Goal: Navigation & Orientation: Find specific page/section

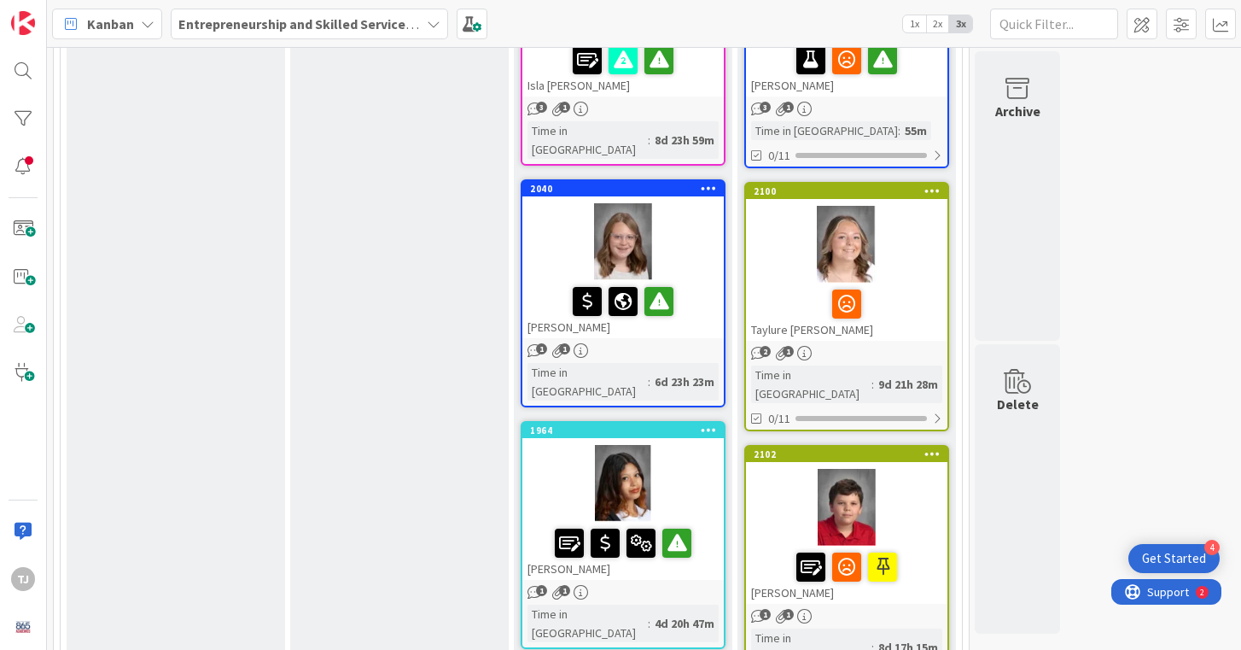
scroll to position [373, 0]
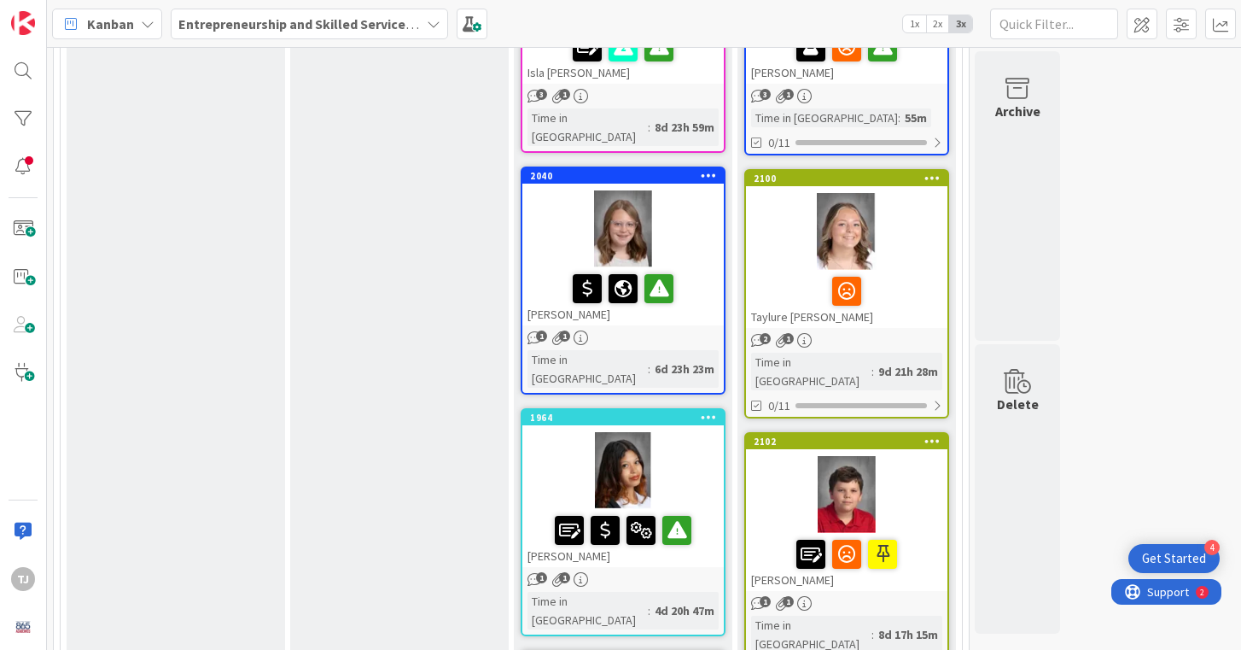
click at [791, 241] on div at bounding box center [846, 231] width 201 height 77
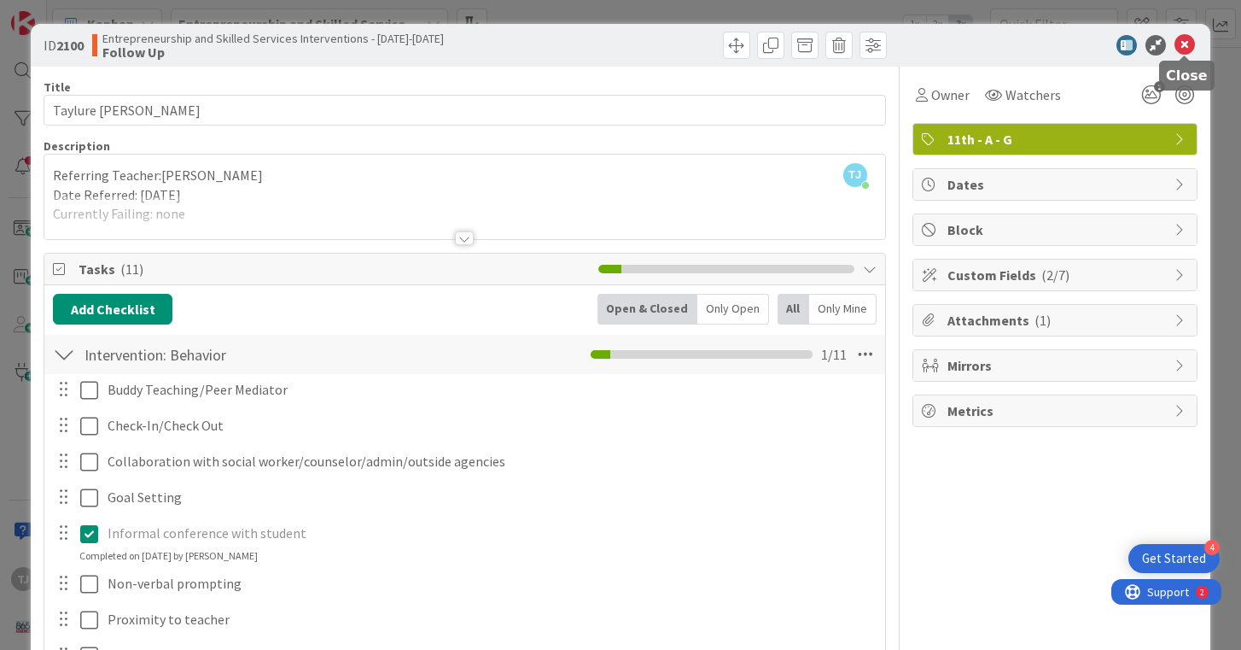
click at [1194, 50] on icon at bounding box center [1185, 45] width 20 height 20
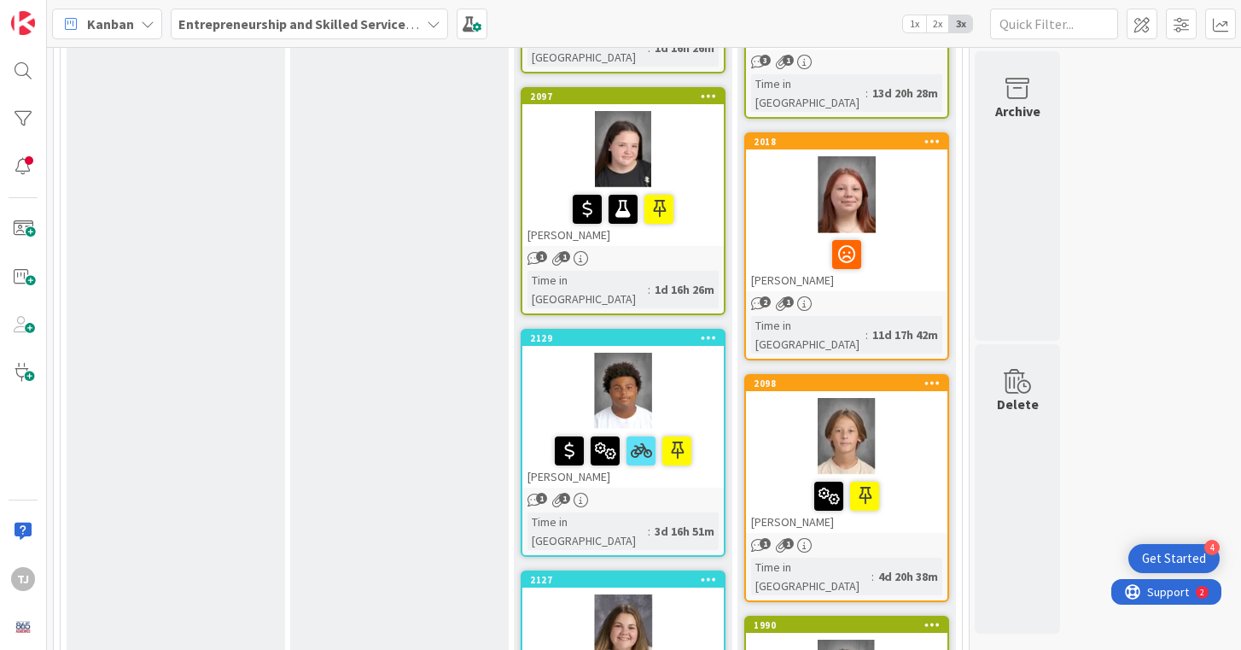
scroll to position [1661, 0]
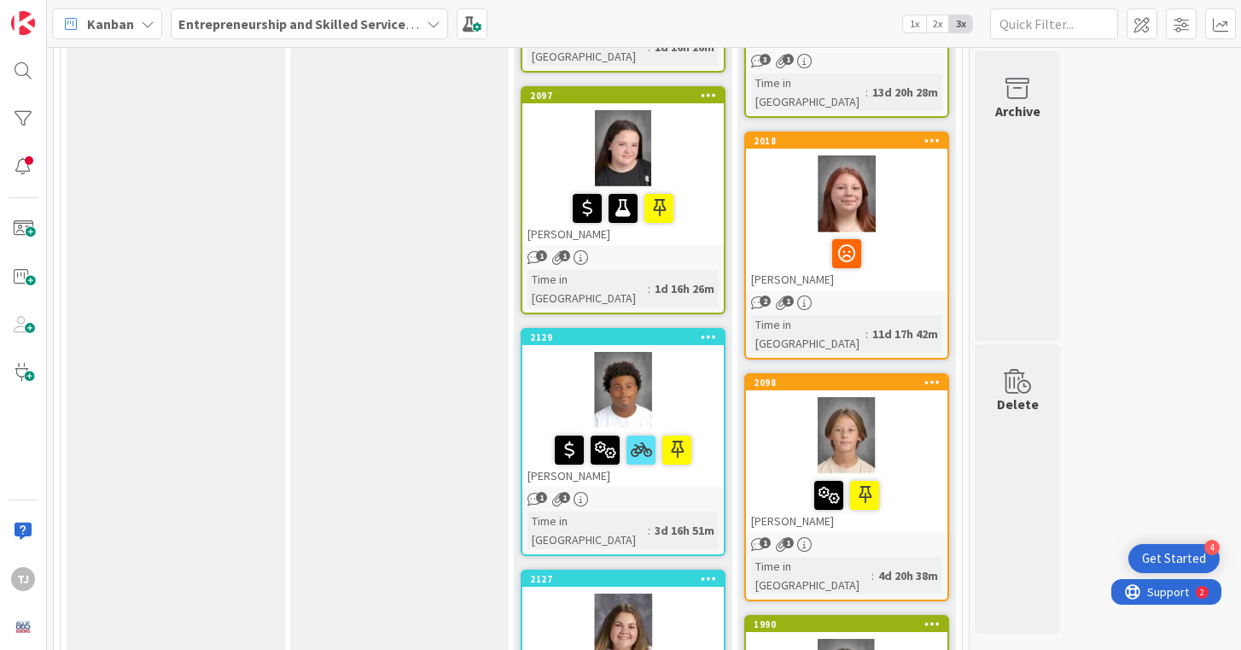
click at [777, 397] on div at bounding box center [846, 435] width 201 height 77
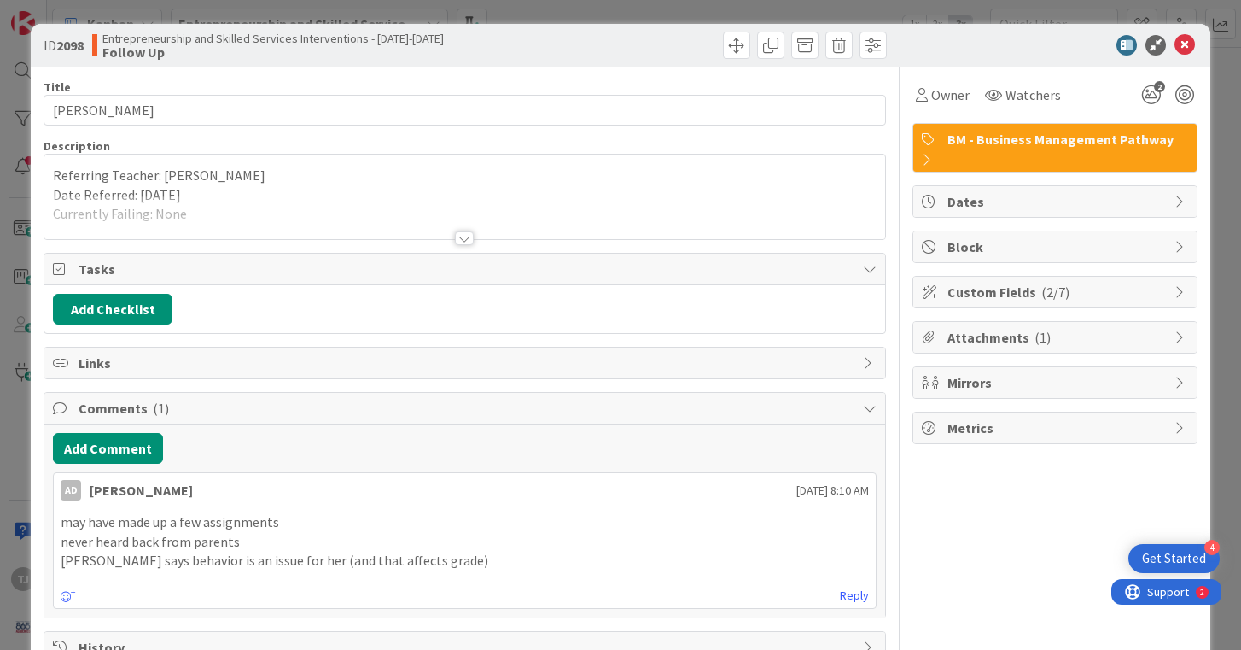
click at [462, 237] on div at bounding box center [464, 238] width 19 height 14
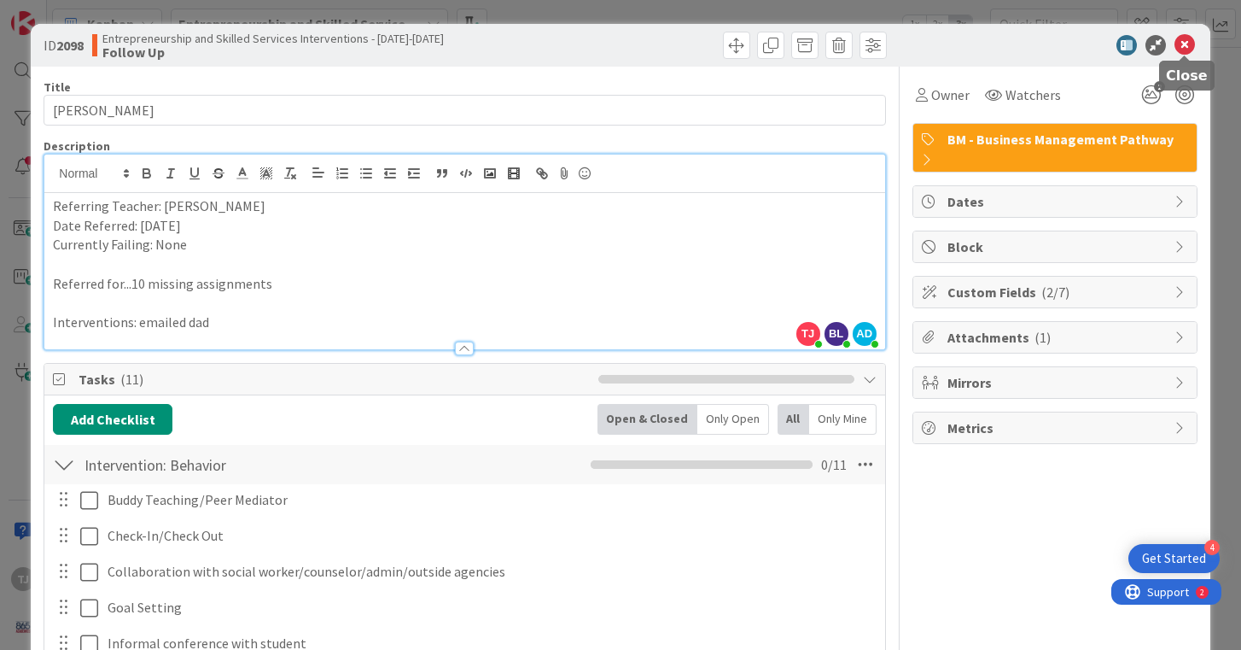
click at [1185, 48] on icon at bounding box center [1185, 45] width 20 height 20
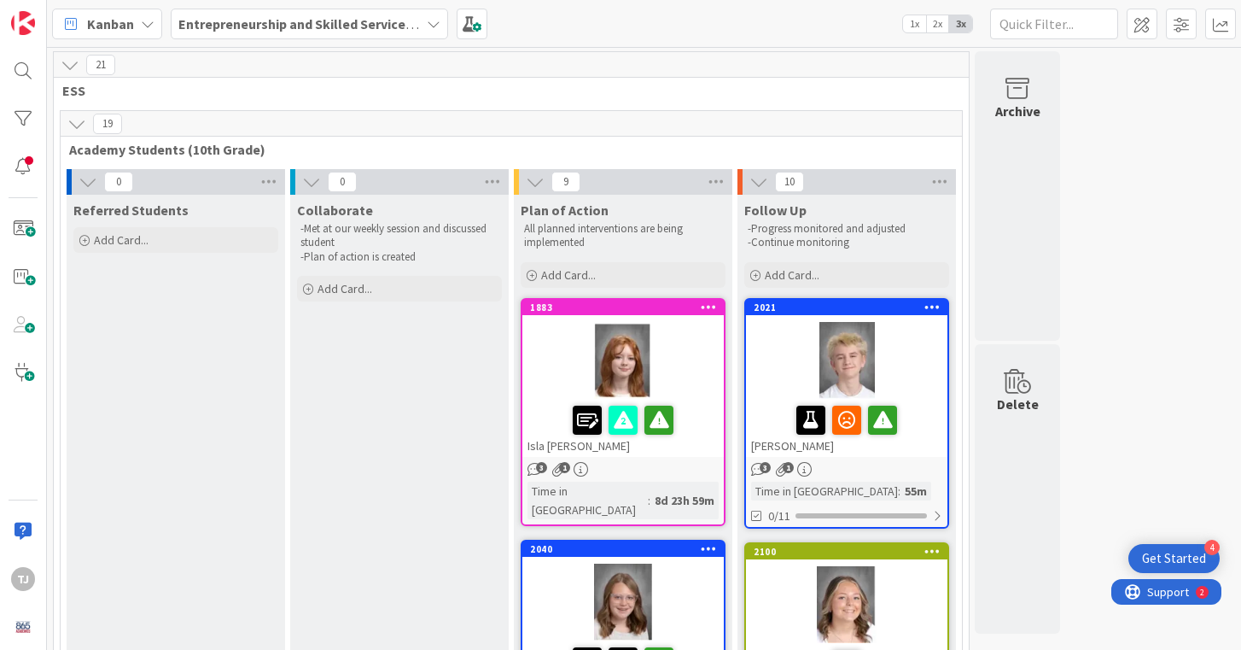
click at [533, 178] on icon at bounding box center [535, 181] width 19 height 19
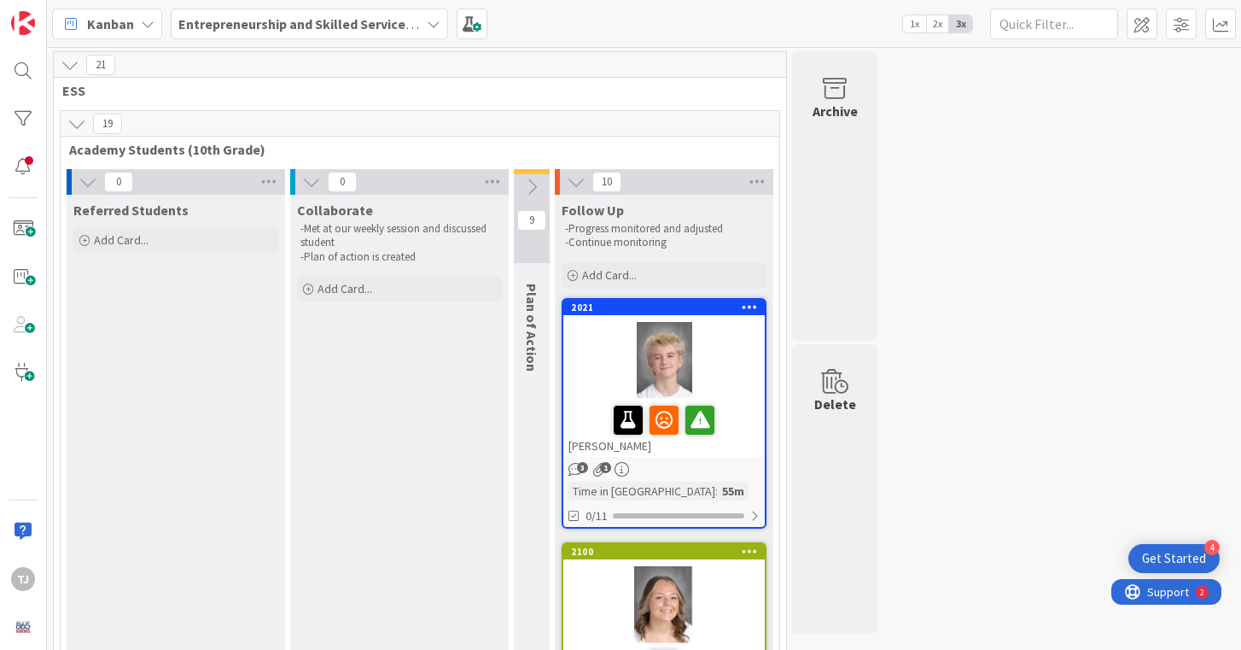
click at [534, 184] on icon at bounding box center [531, 187] width 19 height 19
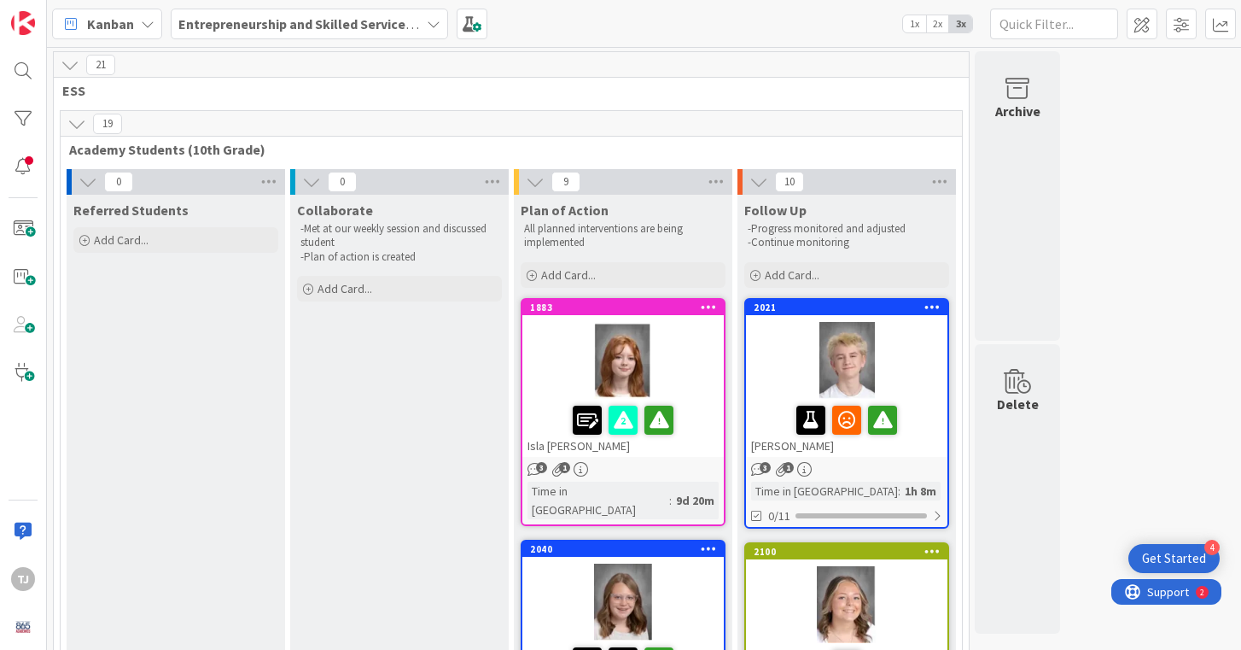
click at [539, 352] on div at bounding box center [622, 360] width 201 height 77
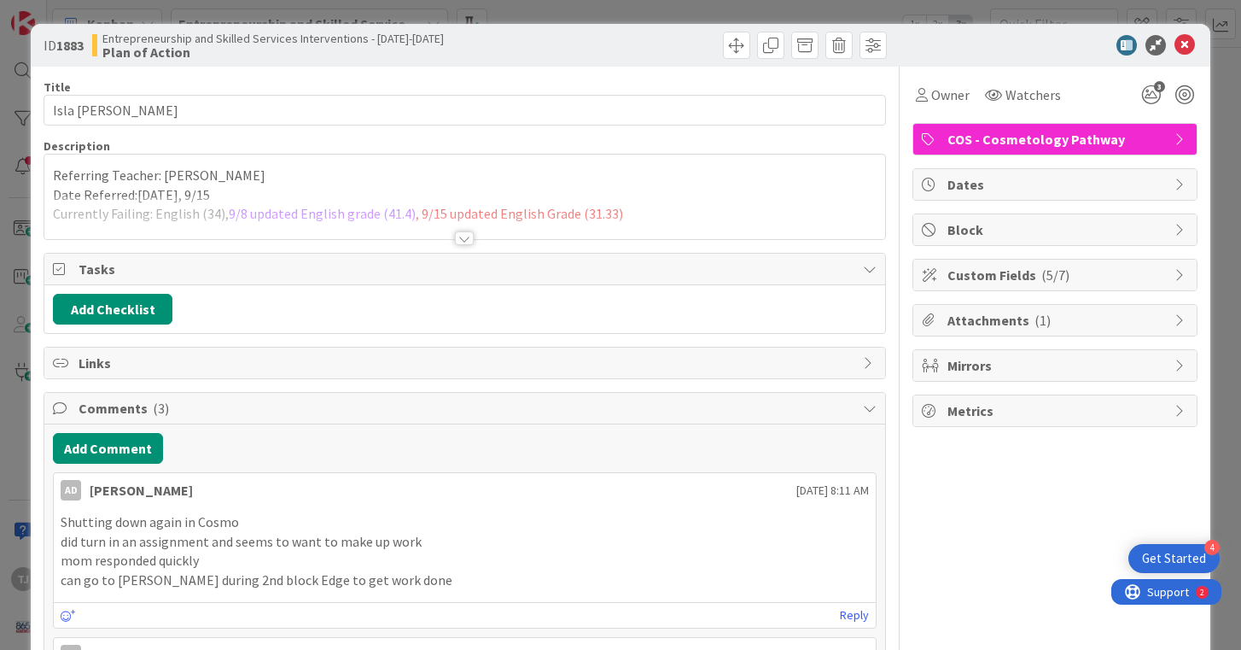
click at [460, 238] on div at bounding box center [464, 238] width 19 height 14
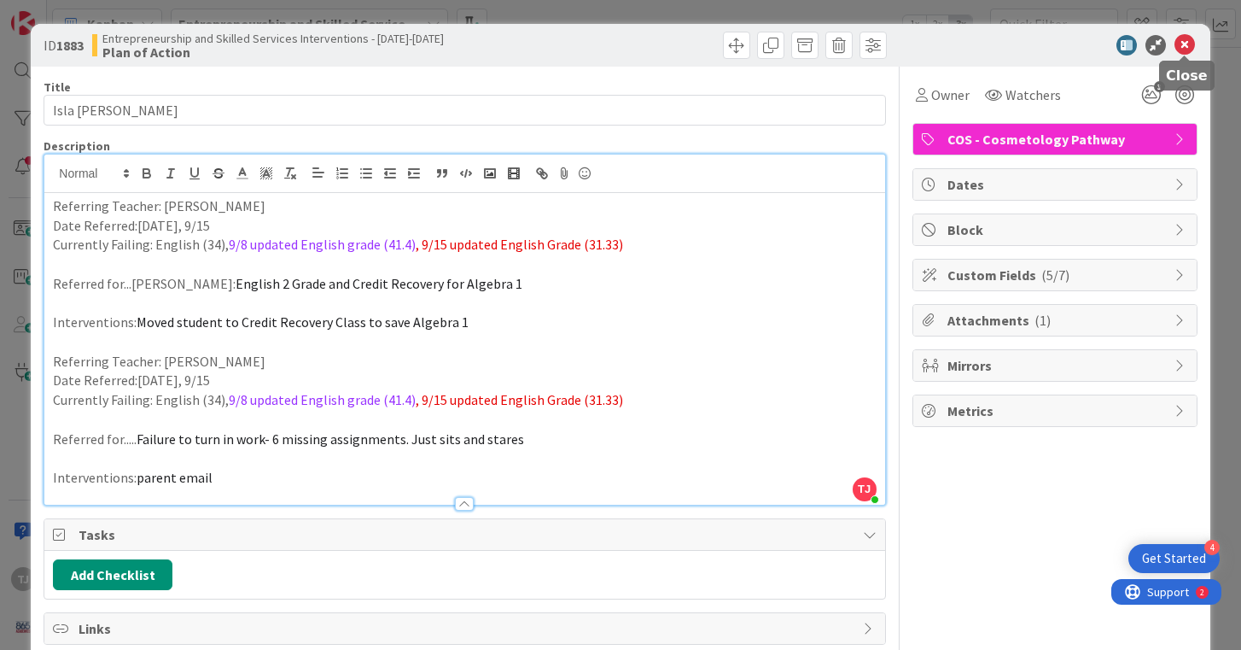
click at [1187, 44] on icon at bounding box center [1185, 45] width 20 height 20
